Goal: Transaction & Acquisition: Purchase product/service

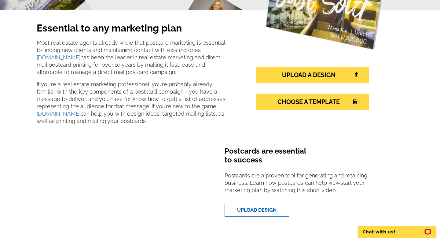
scroll to position [117, 0]
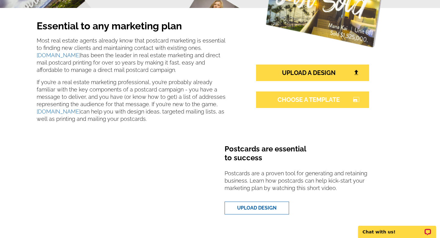
click at [294, 92] on link "CHOOSE A TEMPLATE photo_size_select_large" at bounding box center [312, 99] width 113 height 17
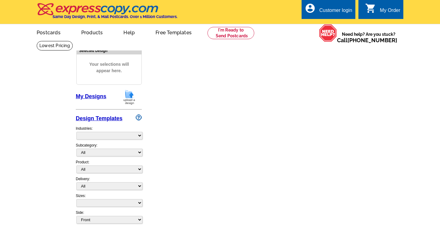
select select "1"
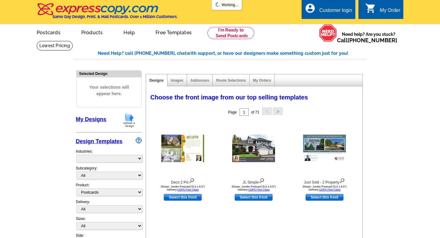
select select "785"
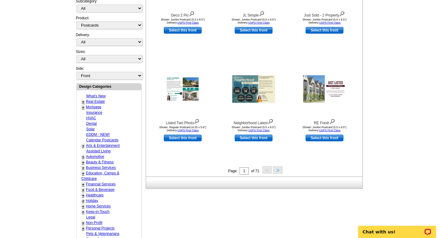
scroll to position [171, 0]
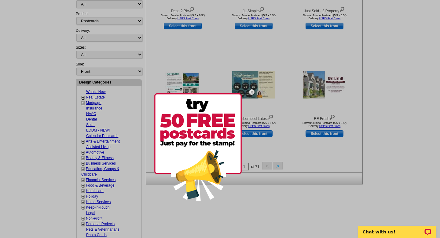
click at [252, 91] on img at bounding box center [252, 92] width 18 height 18
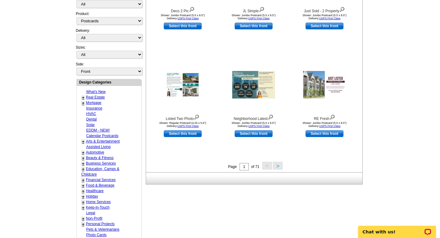
click at [279, 166] on button ">" at bounding box center [278, 166] width 10 height 8
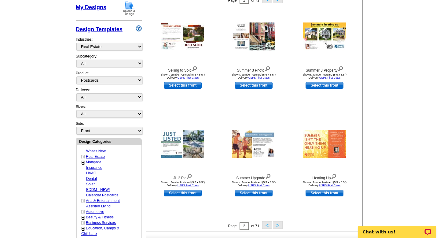
scroll to position [113, 0]
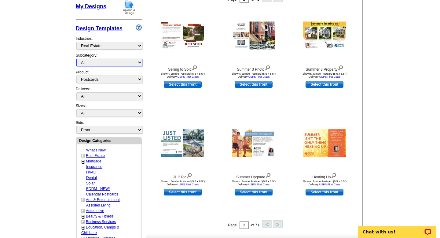
click at [139, 62] on select "All RE/MAX® Referrals Keller Williams® Berkshire Hathaway Home Services Century…" at bounding box center [109, 63] width 66 height 8
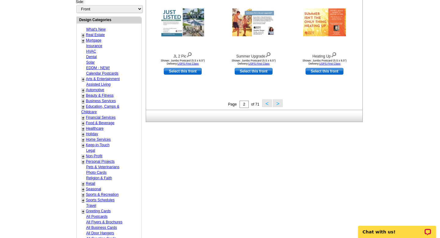
scroll to position [234, 0]
click at [94, 35] on link "Real Estate" at bounding box center [95, 34] width 19 height 4
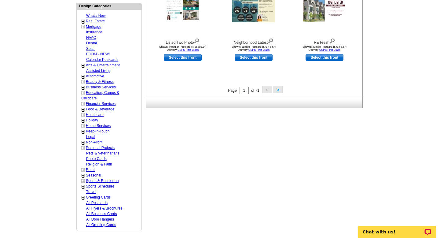
scroll to position [249, 0]
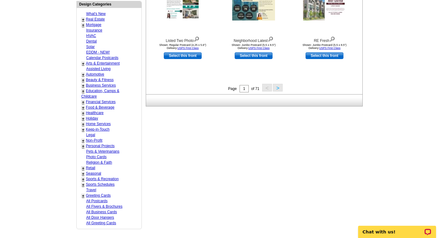
click at [280, 86] on button ">" at bounding box center [278, 88] width 10 height 8
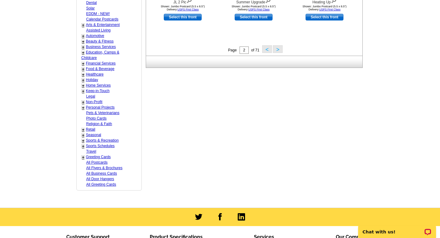
scroll to position [290, 0]
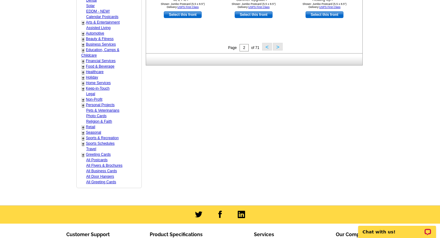
click at [277, 48] on button ">" at bounding box center [278, 47] width 10 height 8
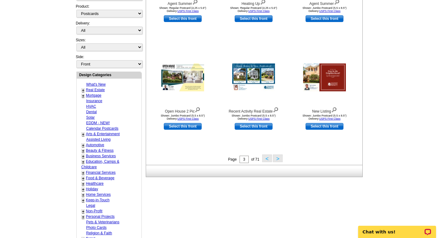
scroll to position [180, 0]
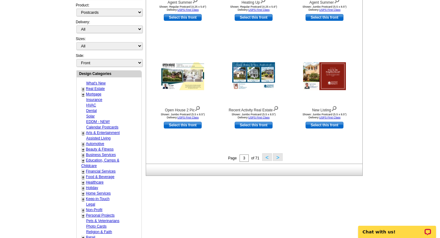
click at [279, 157] on button ">" at bounding box center [278, 157] width 10 height 8
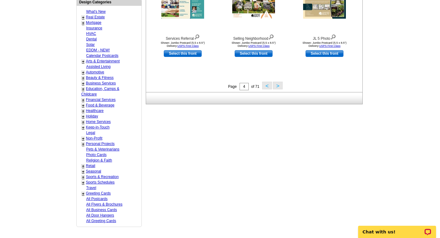
scroll to position [251, 0]
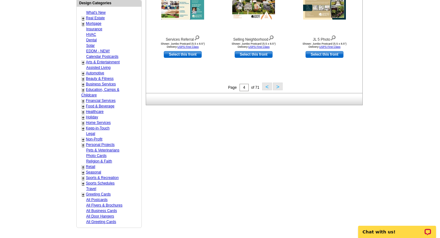
click at [276, 86] on button ">" at bounding box center [278, 87] width 10 height 8
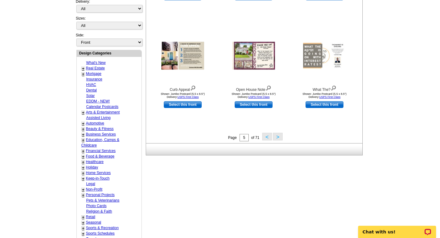
scroll to position [197, 0]
